Goal: Information Seeking & Learning: Learn about a topic

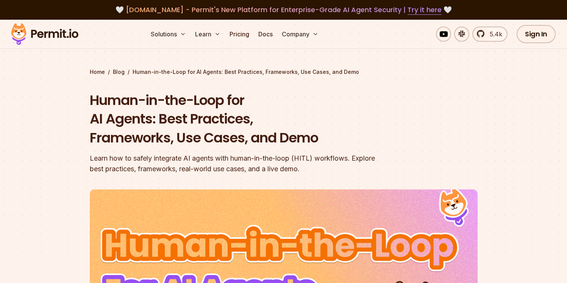
click at [63, 27] on img at bounding box center [45, 34] width 74 height 26
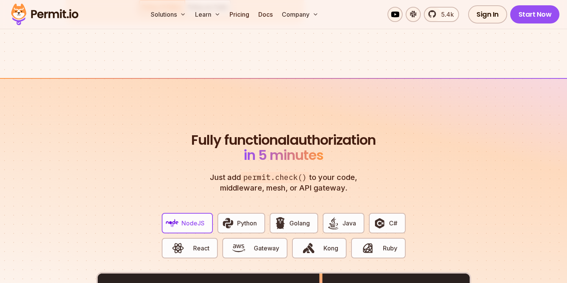
scroll to position [1495, 0]
